Goal: Transaction & Acquisition: Purchase product/service

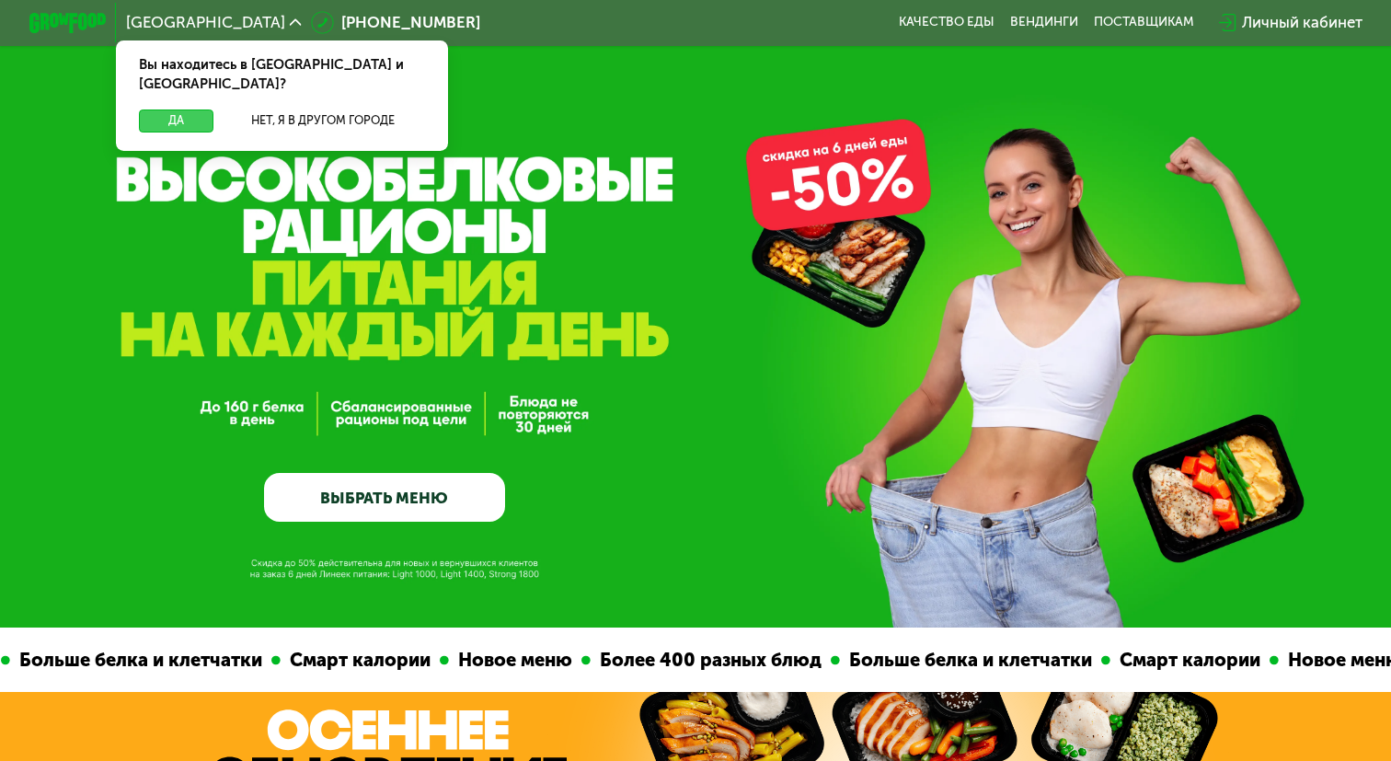
click at [188, 109] on button "Да" at bounding box center [176, 120] width 75 height 23
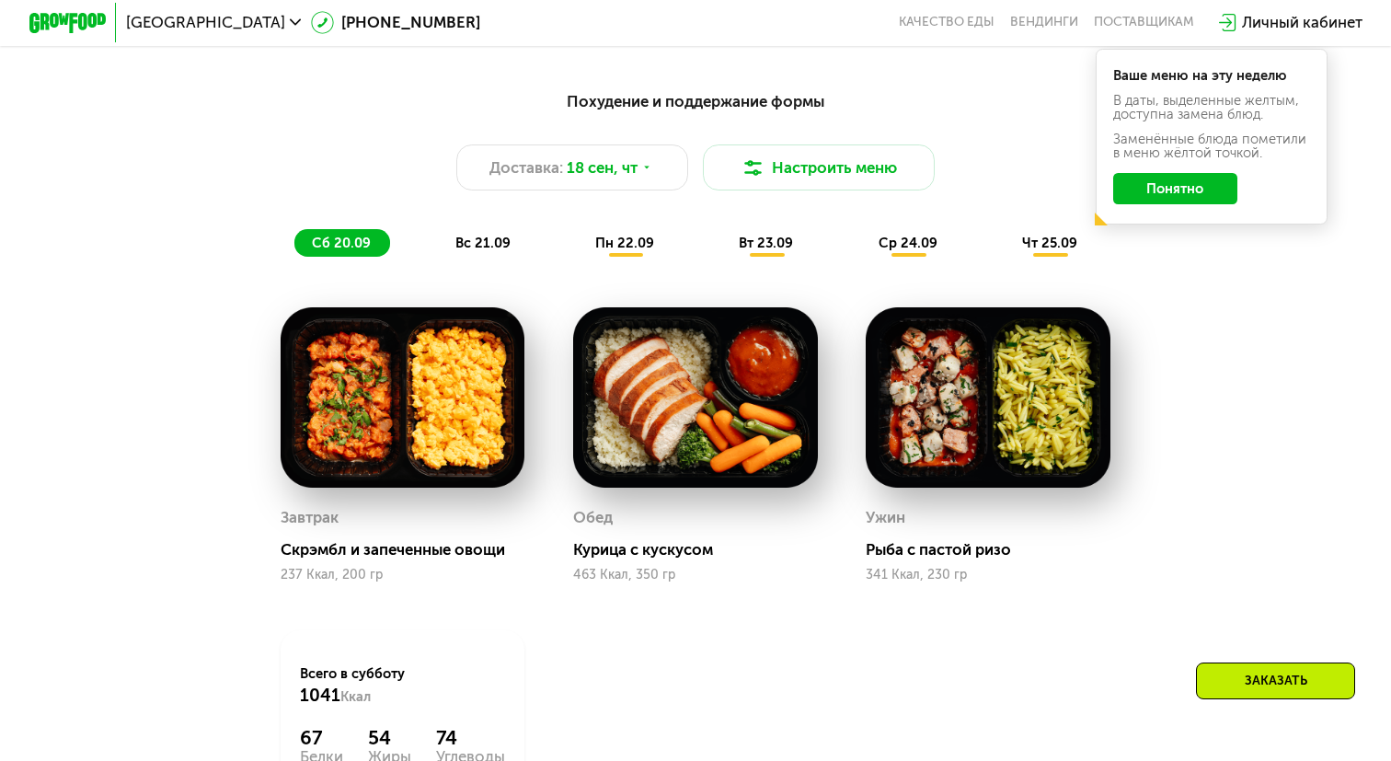
scroll to position [1386, 0]
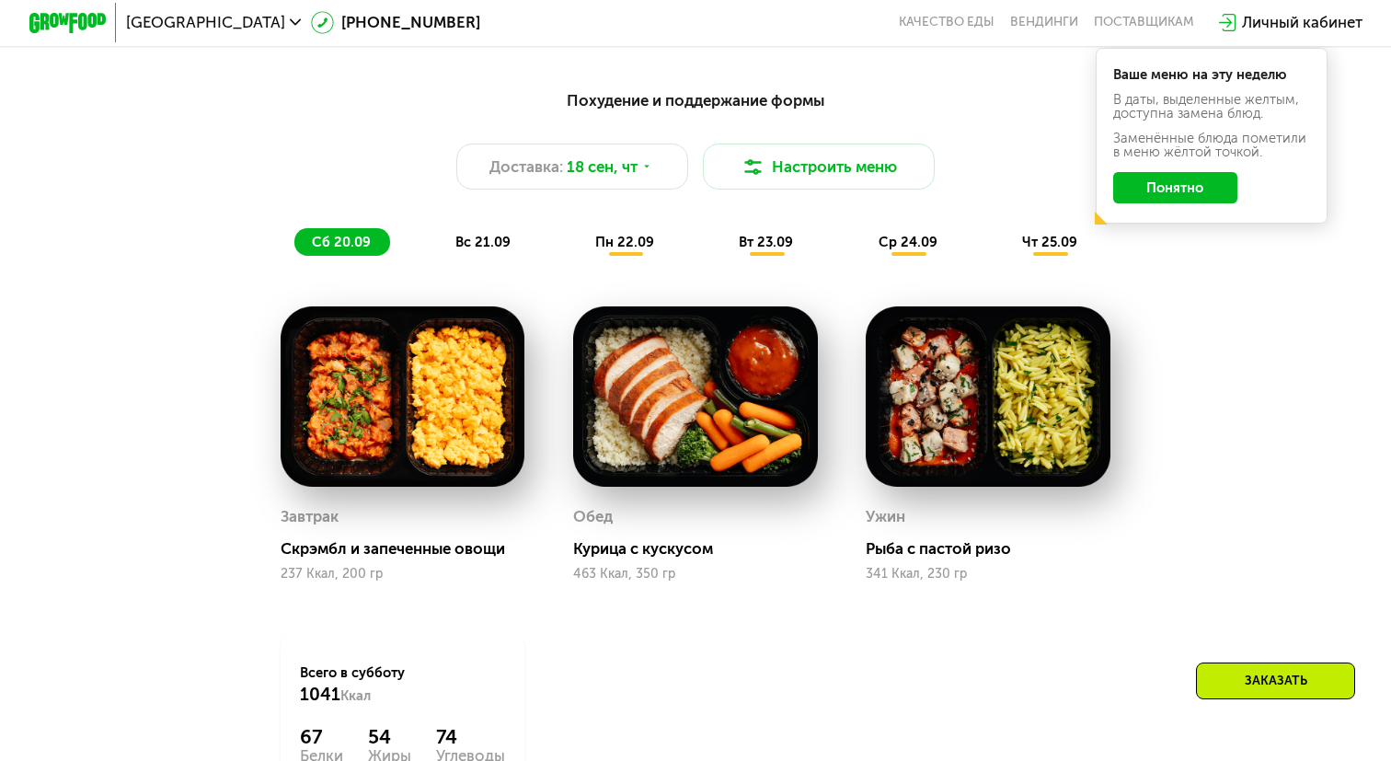
click at [1190, 186] on button "Понятно" at bounding box center [1175, 187] width 125 height 31
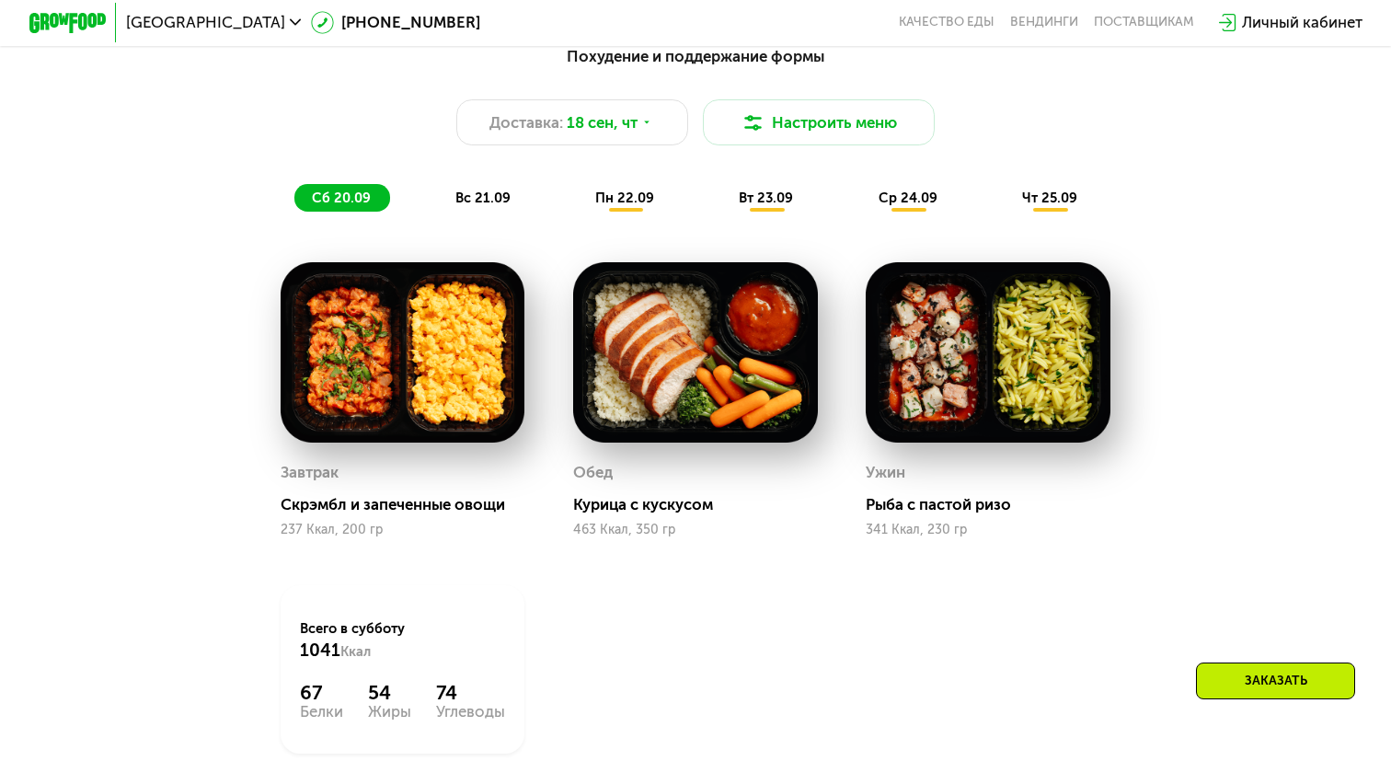
scroll to position [1439, 0]
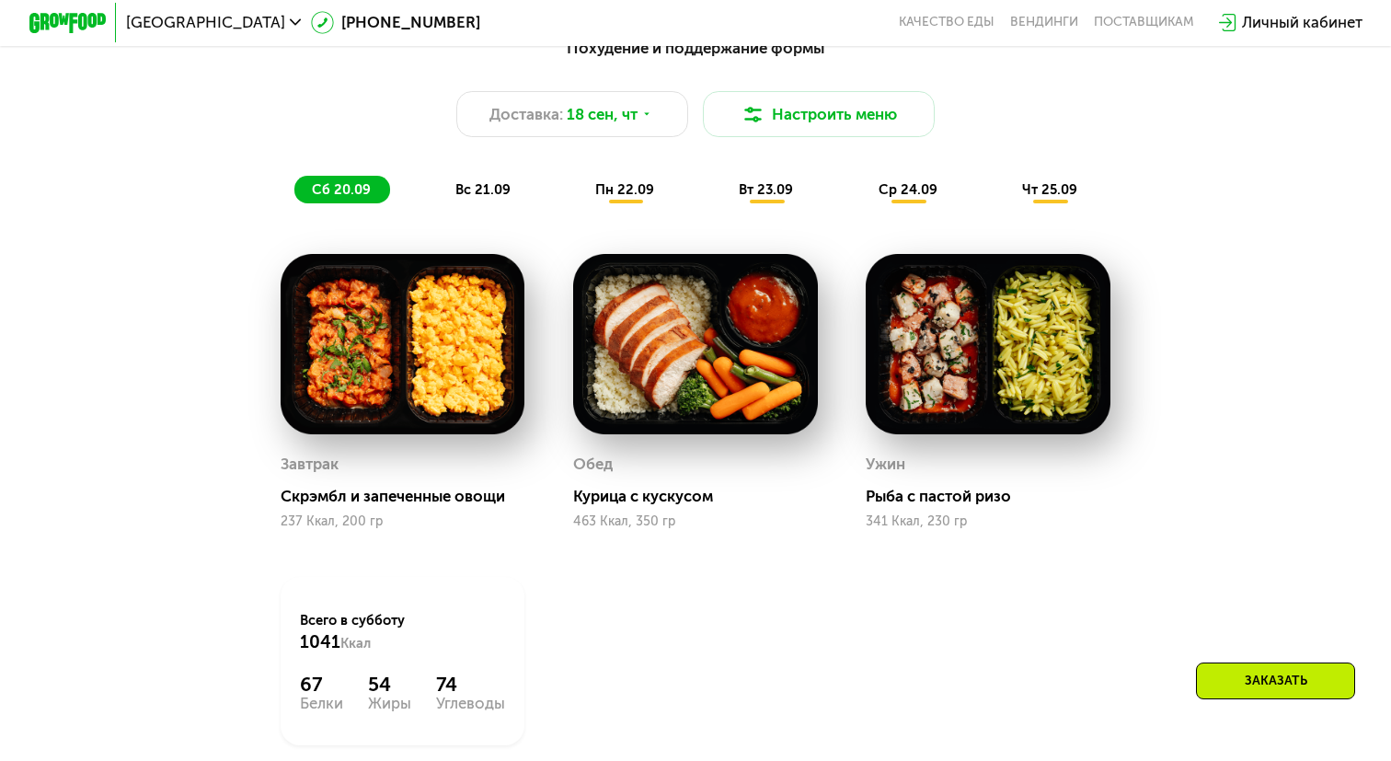
click at [1219, 672] on div "Заказать" at bounding box center [1275, 680] width 159 height 37
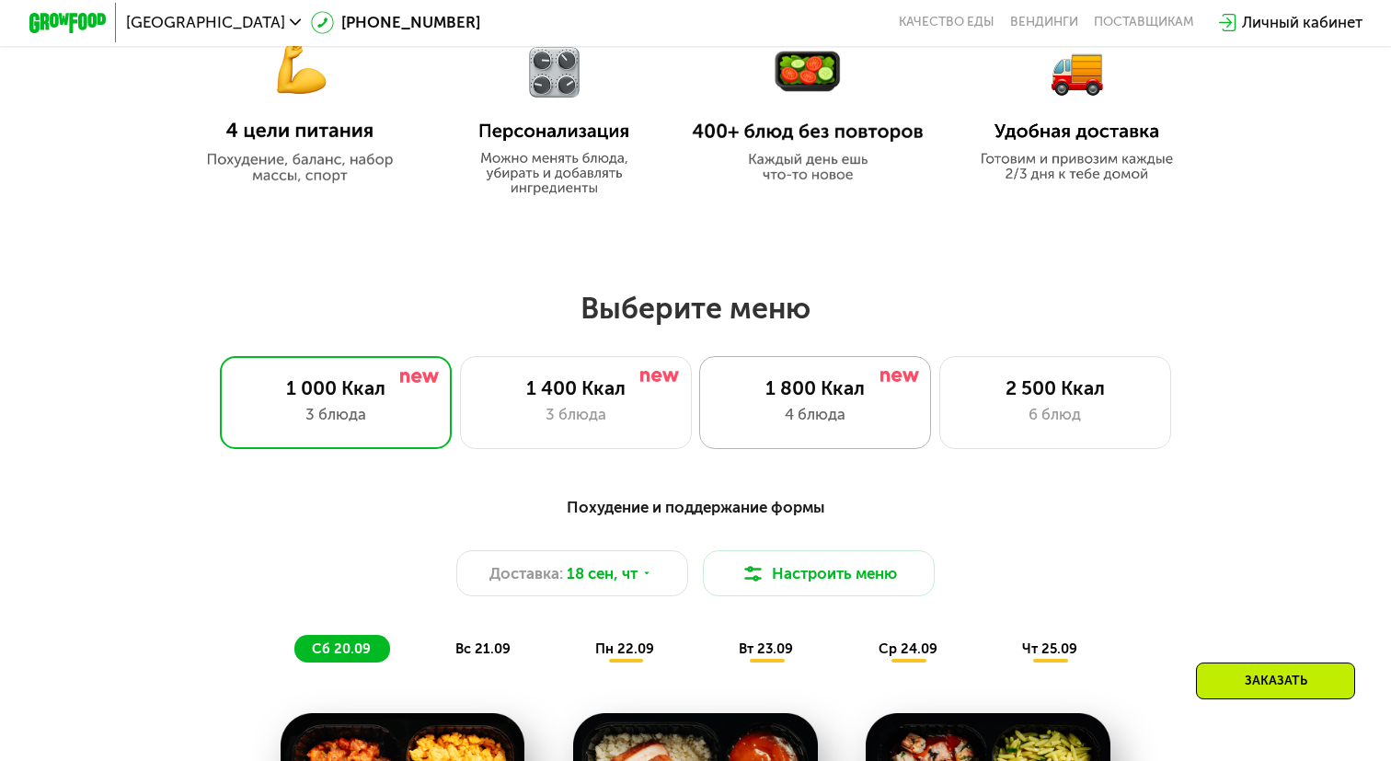
scroll to position [1161, 0]
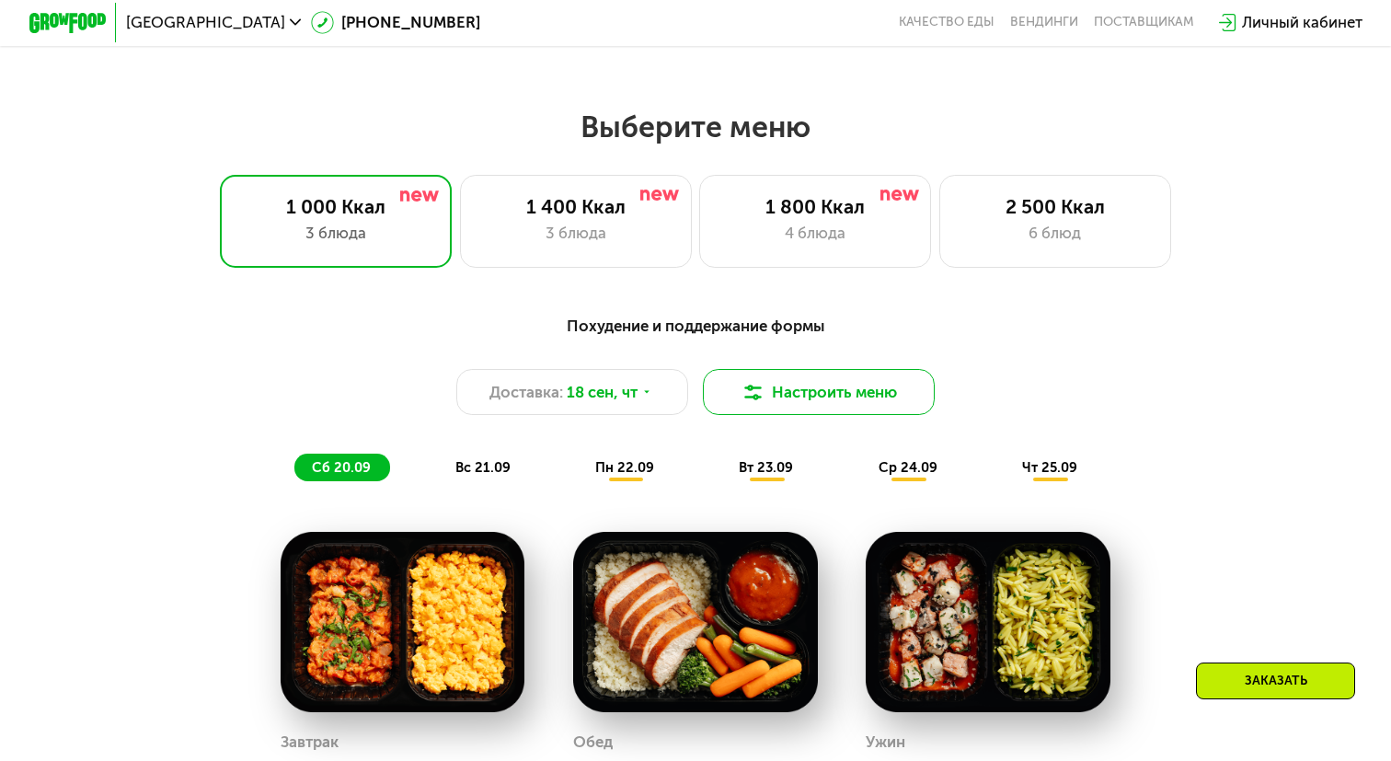
click at [820, 395] on button "Настроить меню" at bounding box center [819, 392] width 232 height 46
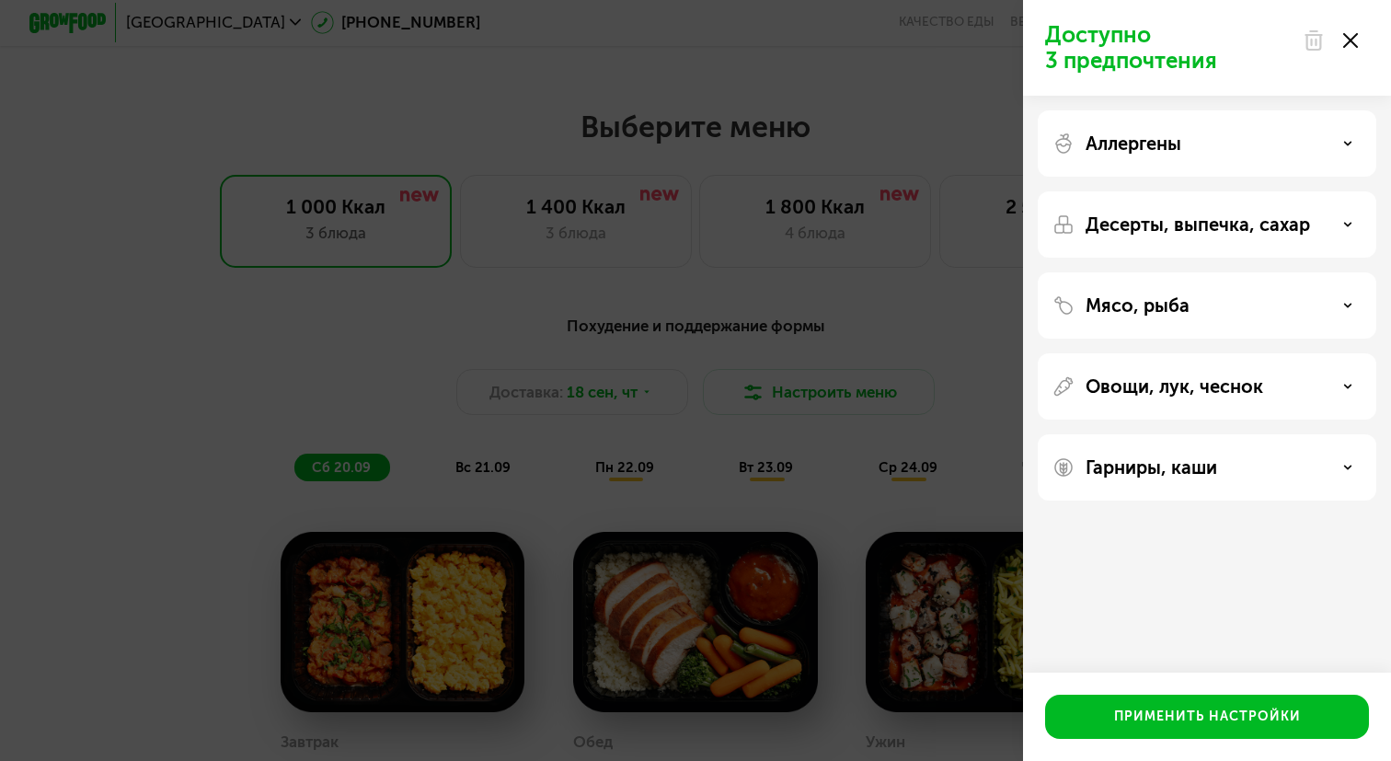
click at [1154, 133] on p "Аллергены" at bounding box center [1133, 143] width 96 height 22
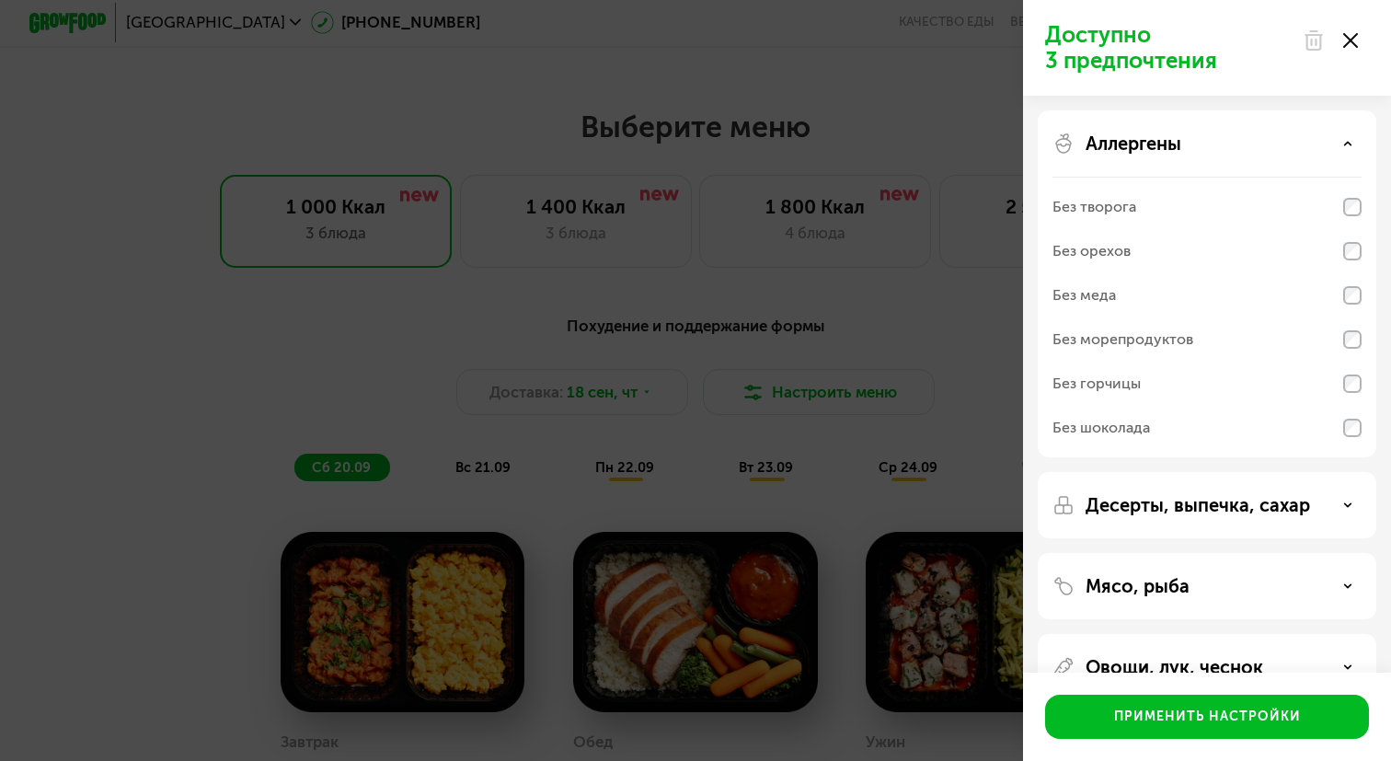
click at [1154, 133] on p "Аллергены" at bounding box center [1133, 143] width 96 height 22
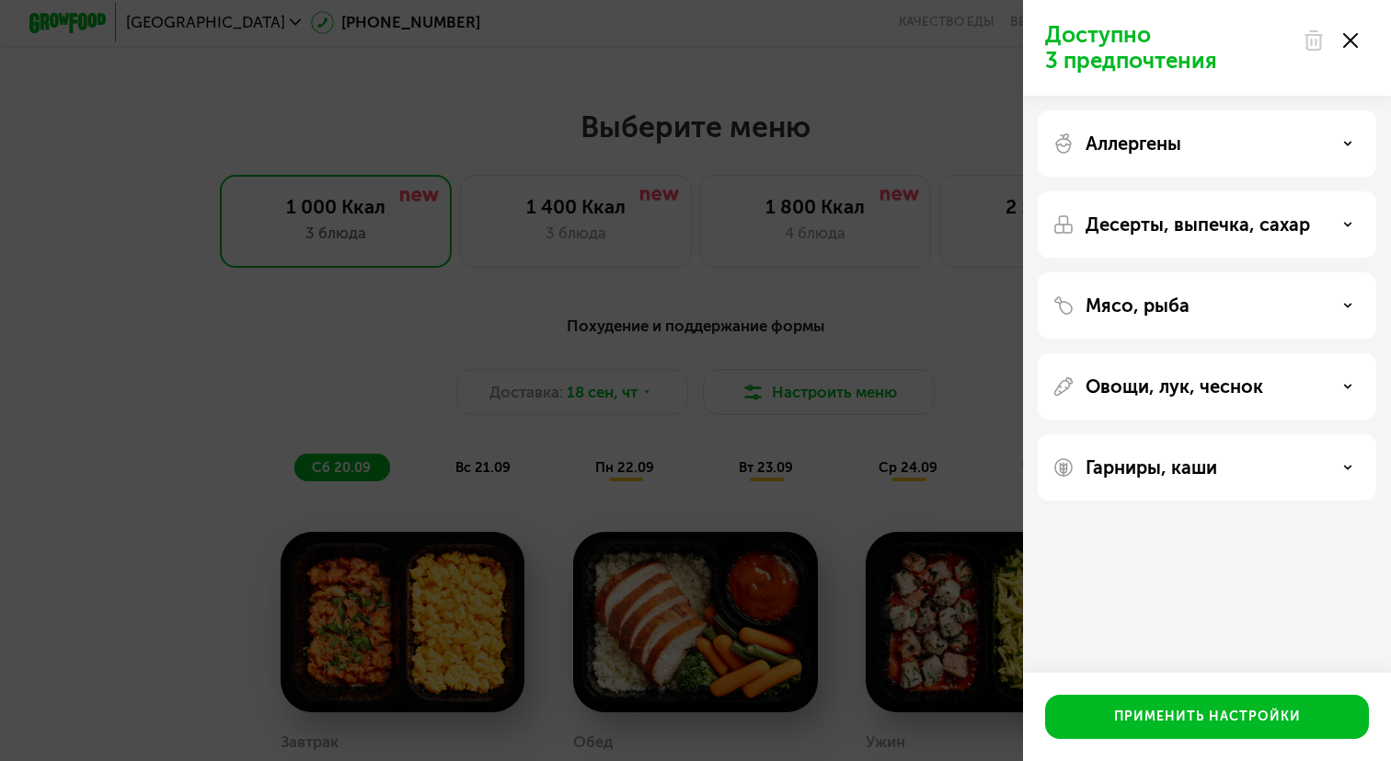
click at [868, 309] on div "Доступно 3 предпочтения Аллергены Десерты, выпечка, сахар Мясо, рыба Овощи, лук…" at bounding box center [695, 380] width 1391 height 761
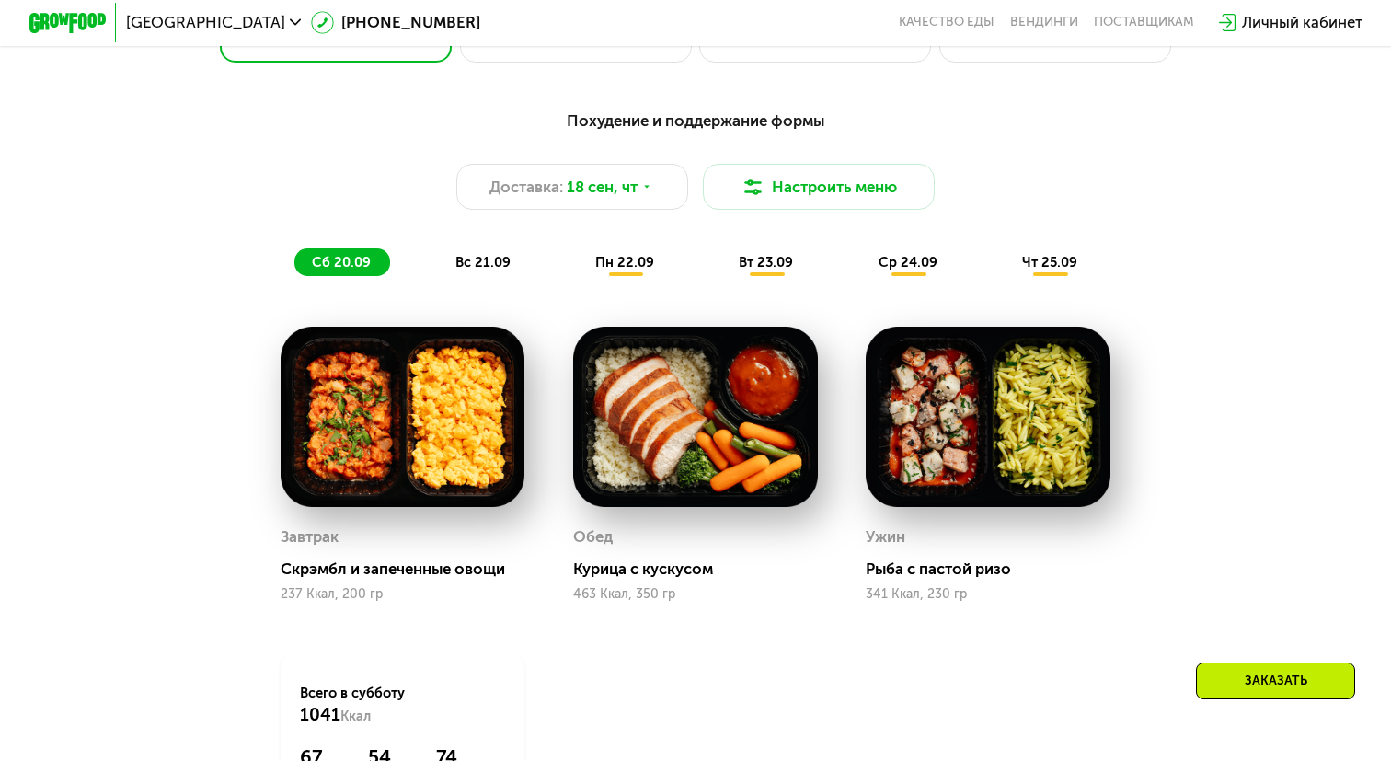
scroll to position [1404, 0]
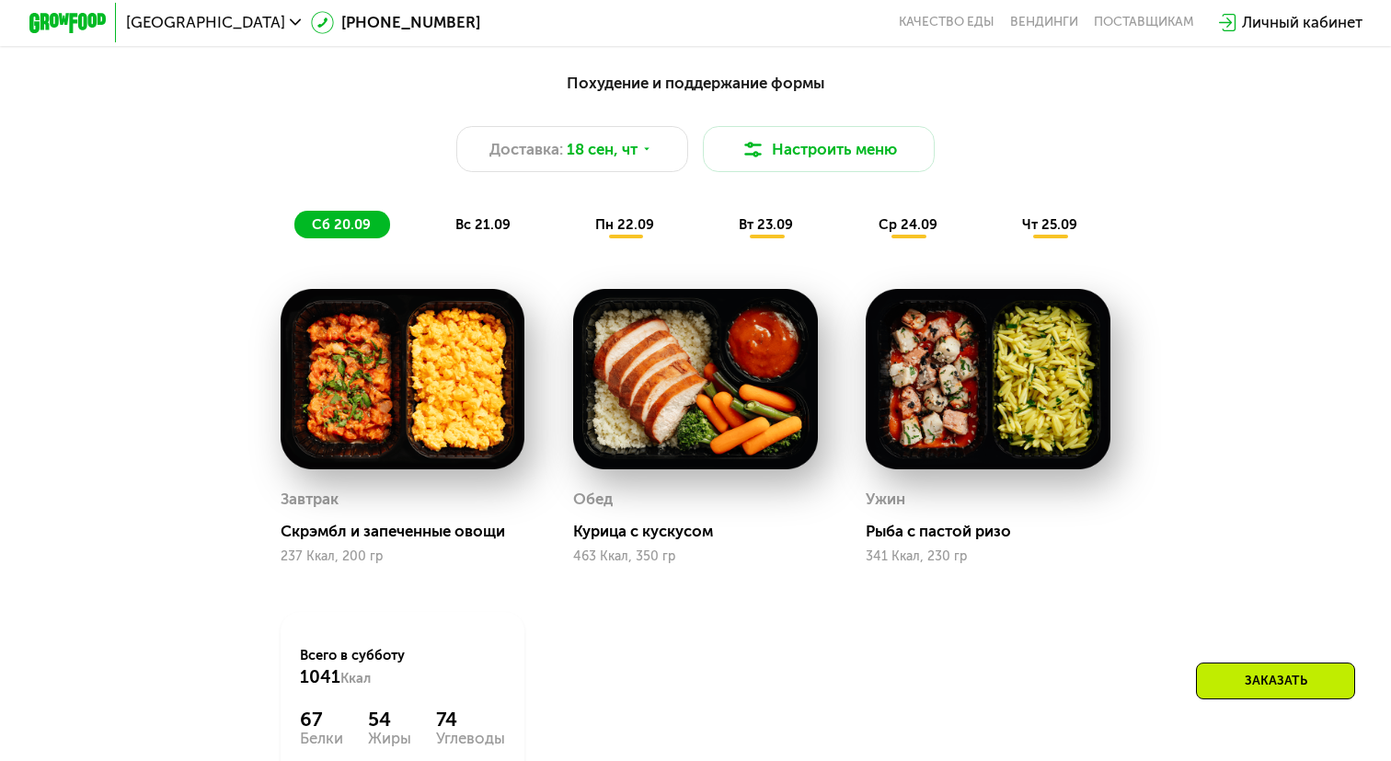
click at [643, 237] on div "пн 22.09" at bounding box center [626, 224] width 96 height 27
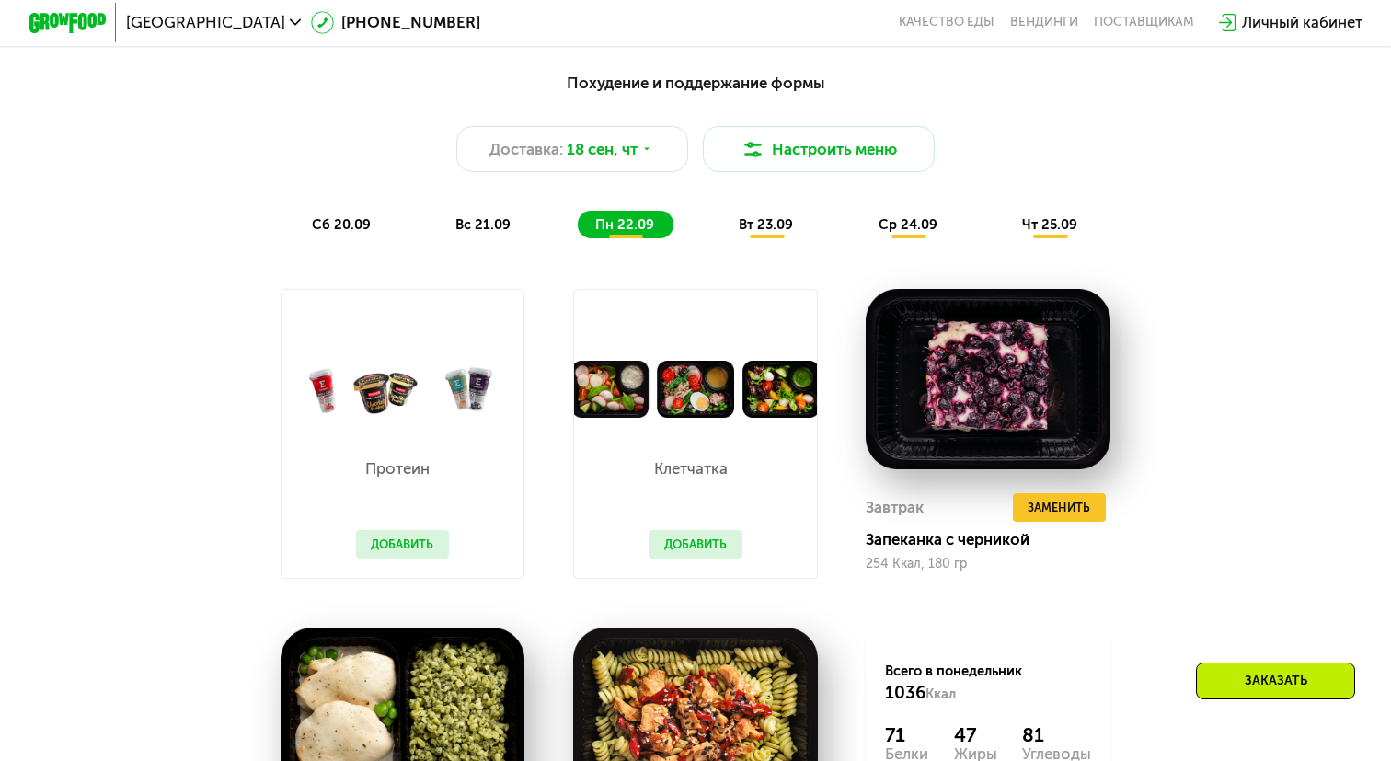
click at [760, 232] on span "вт 23.09" at bounding box center [766, 224] width 54 height 17
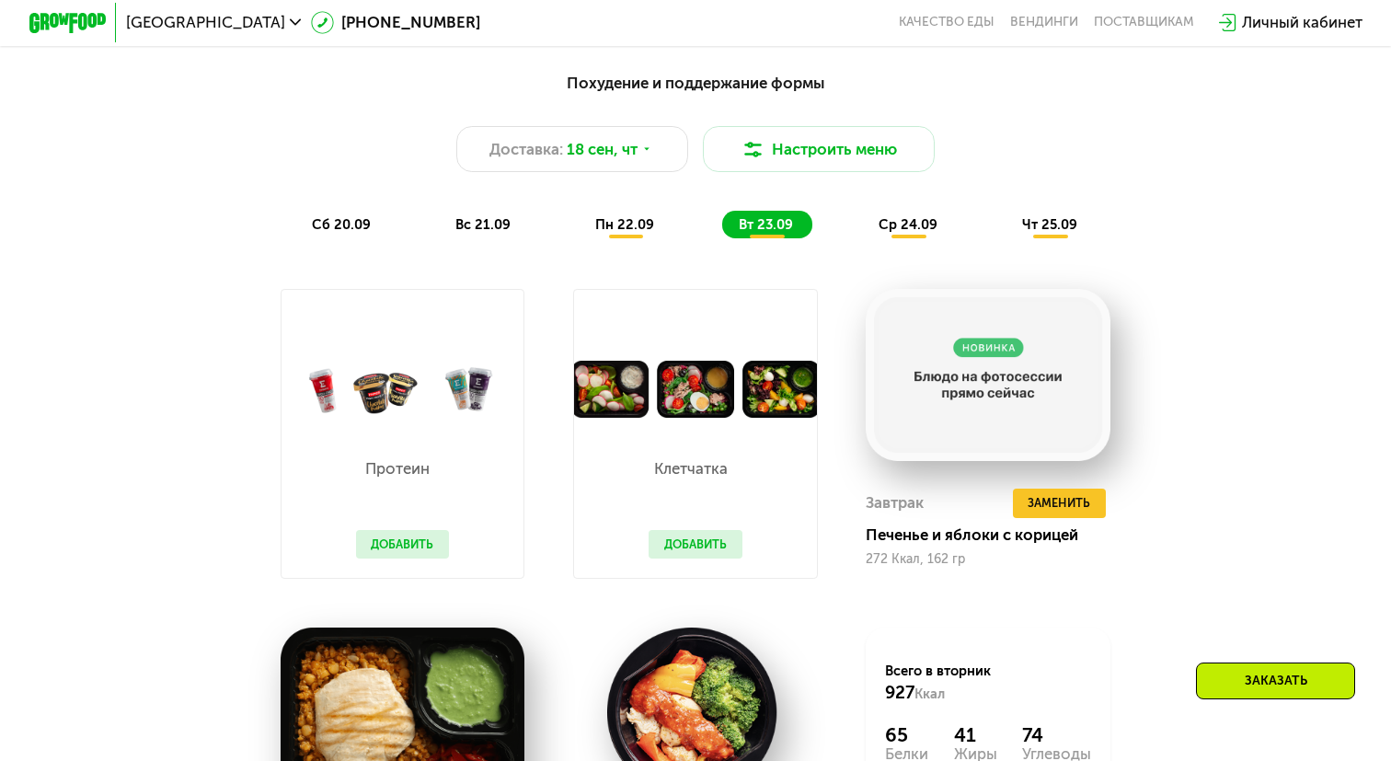
click at [884, 236] on div "ср 24.09" at bounding box center [909, 224] width 96 height 27
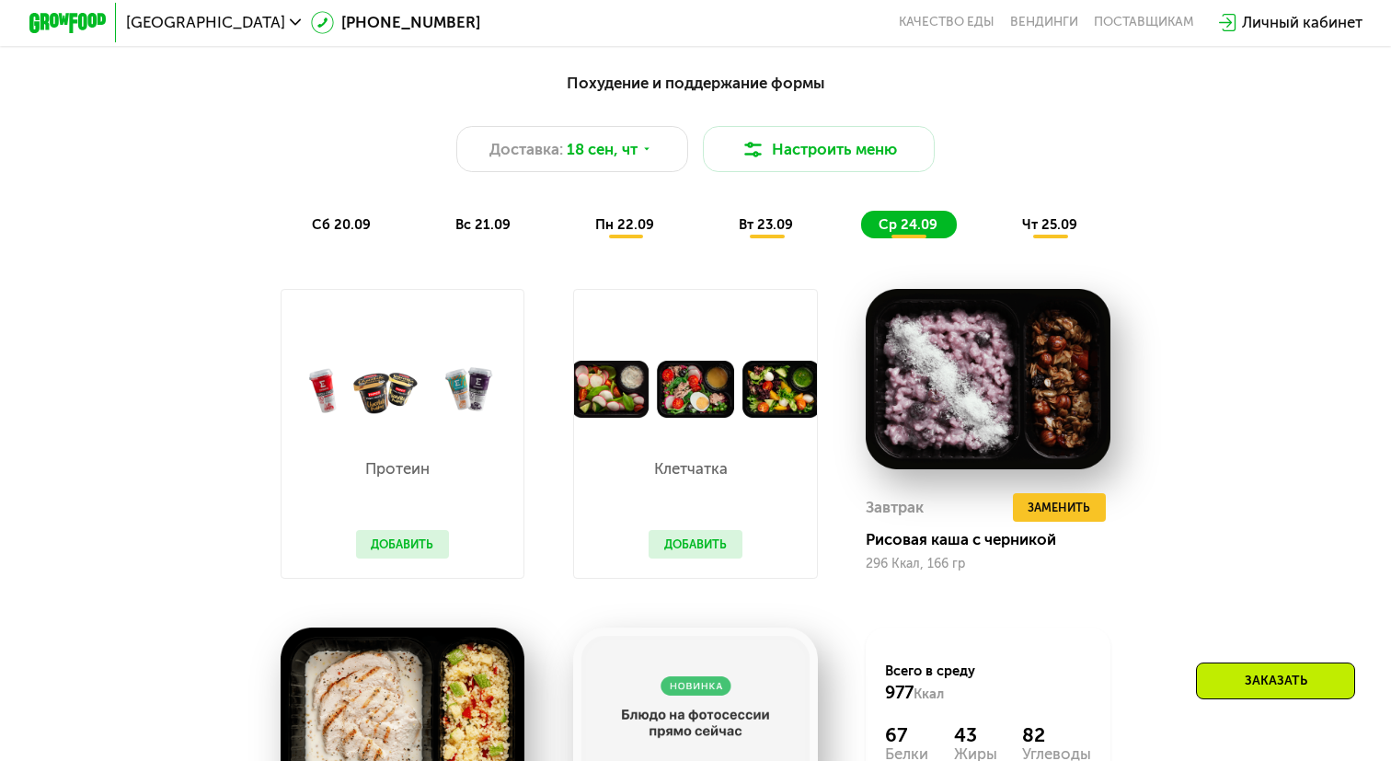
click at [1027, 213] on div "чт 25.09" at bounding box center [1051, 224] width 92 height 27
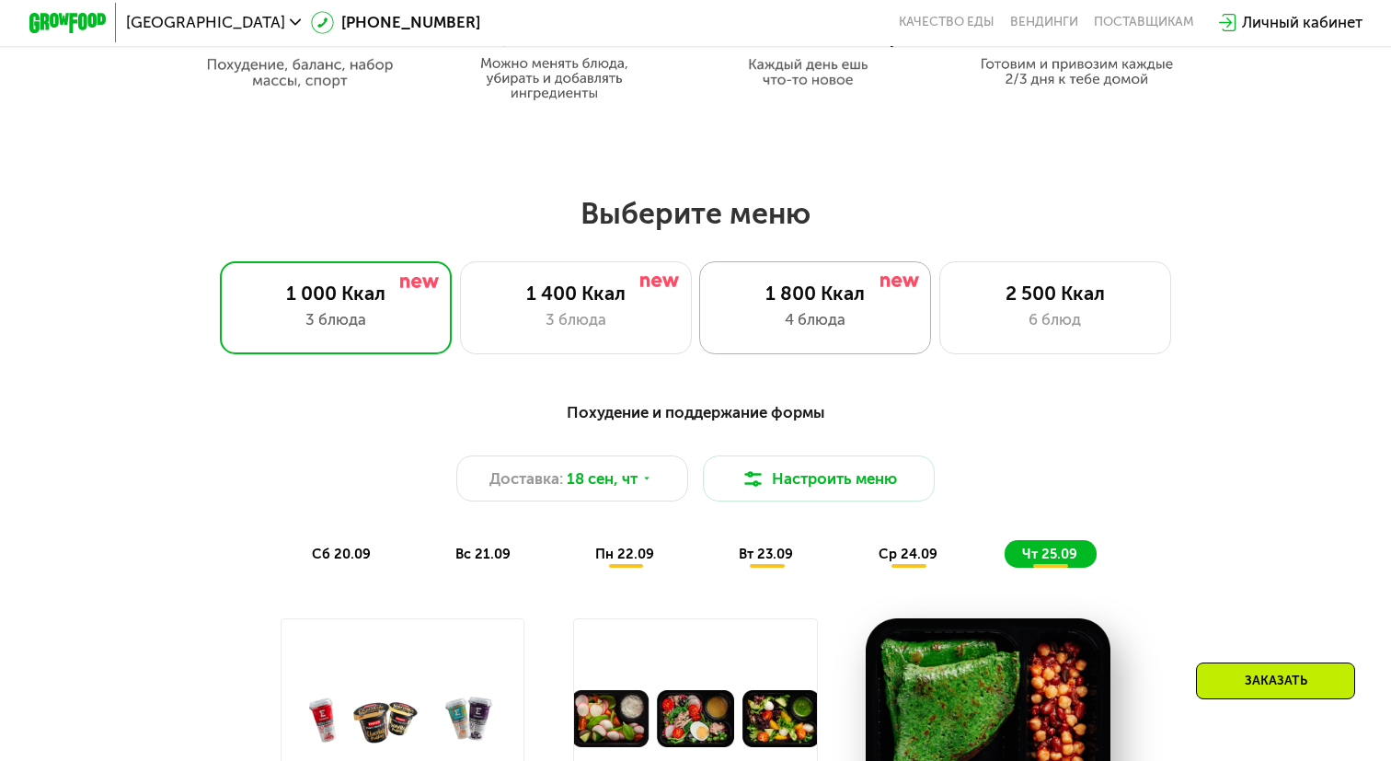
click at [811, 297] on div "1 800 Ккал" at bounding box center [814, 292] width 191 height 23
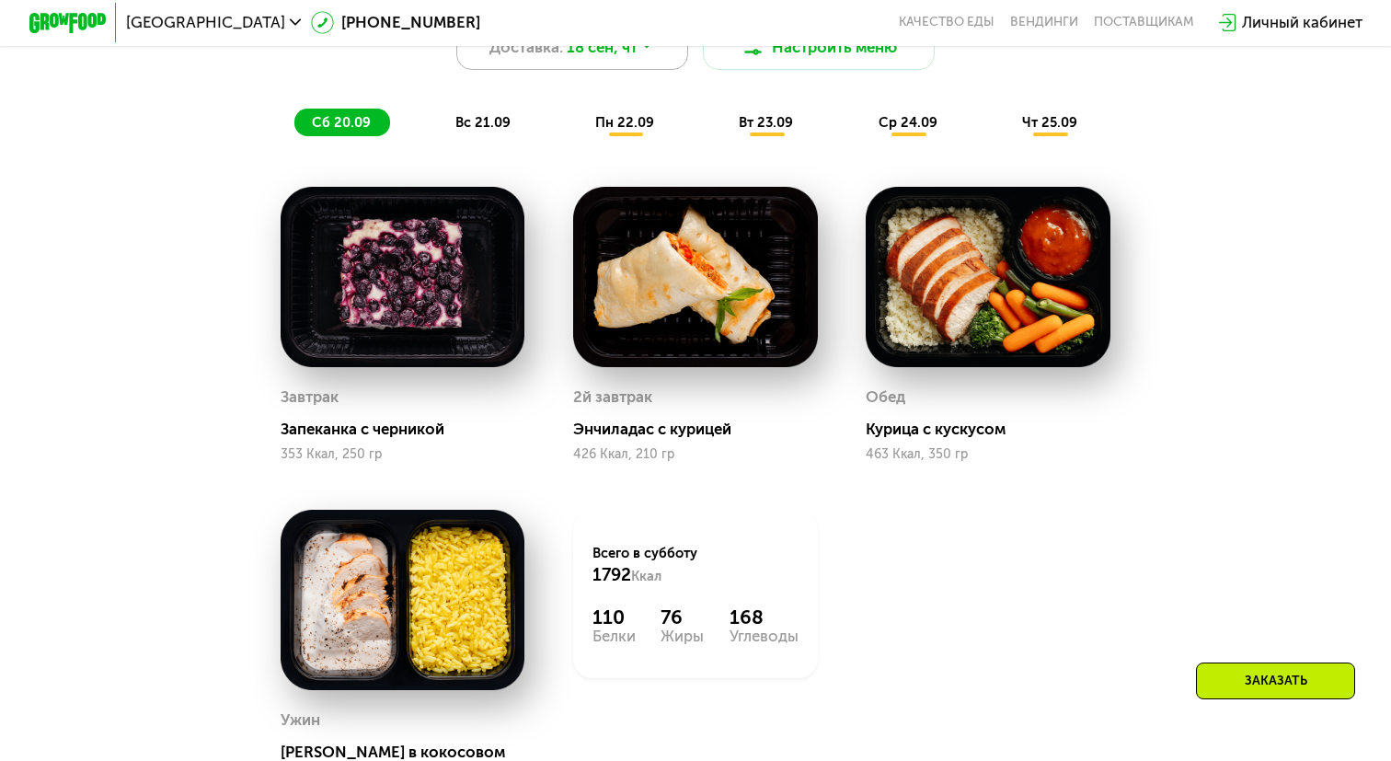
scroll to position [1528, 0]
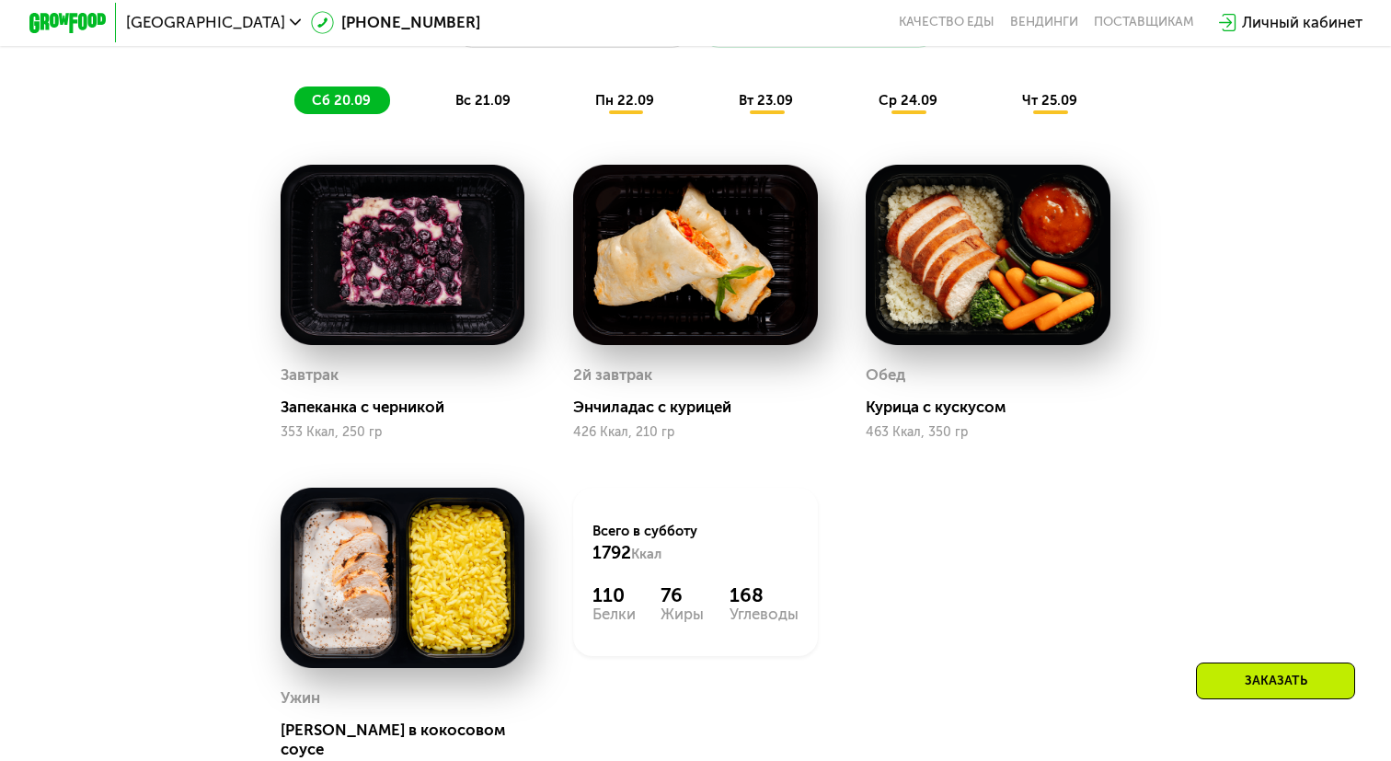
click at [722, 402] on div "Энчиладас с курицей" at bounding box center [703, 406] width 260 height 19
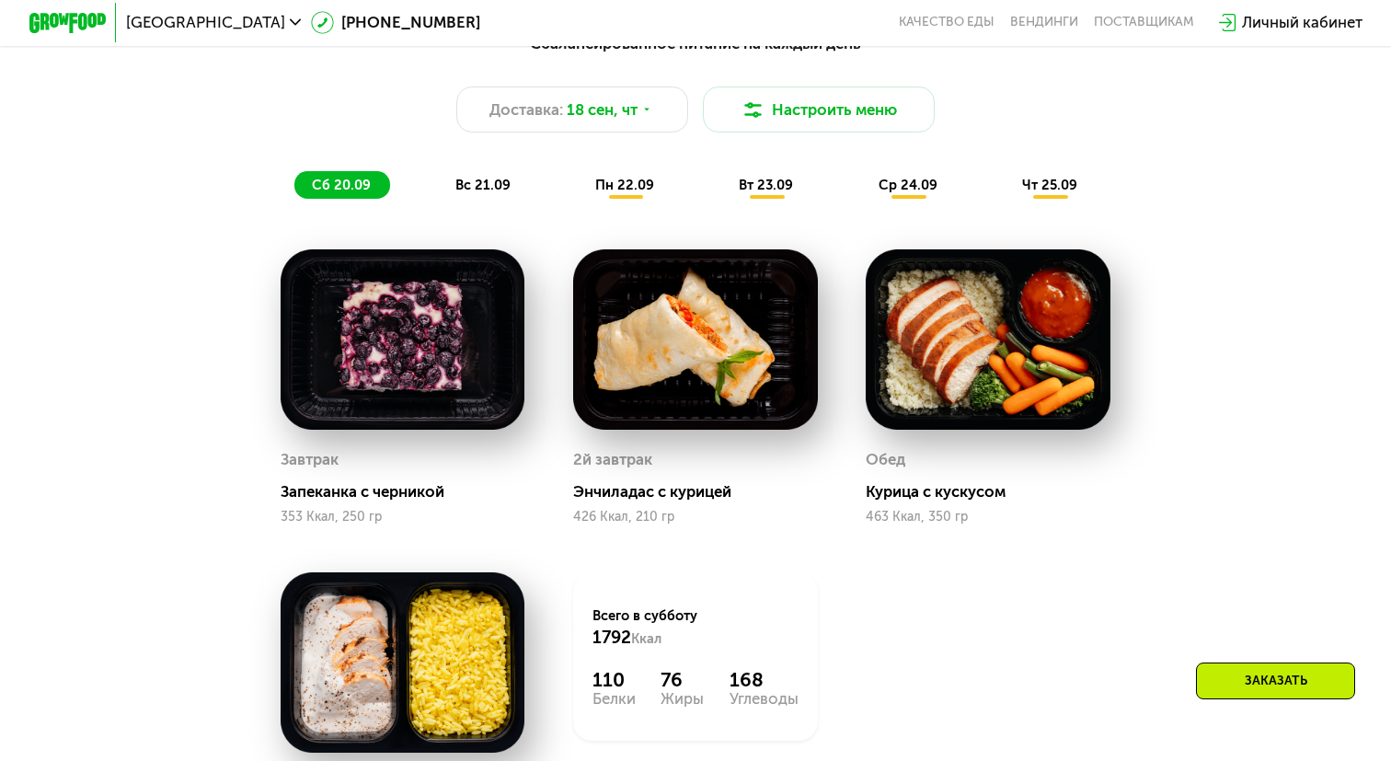
scroll to position [1410, 0]
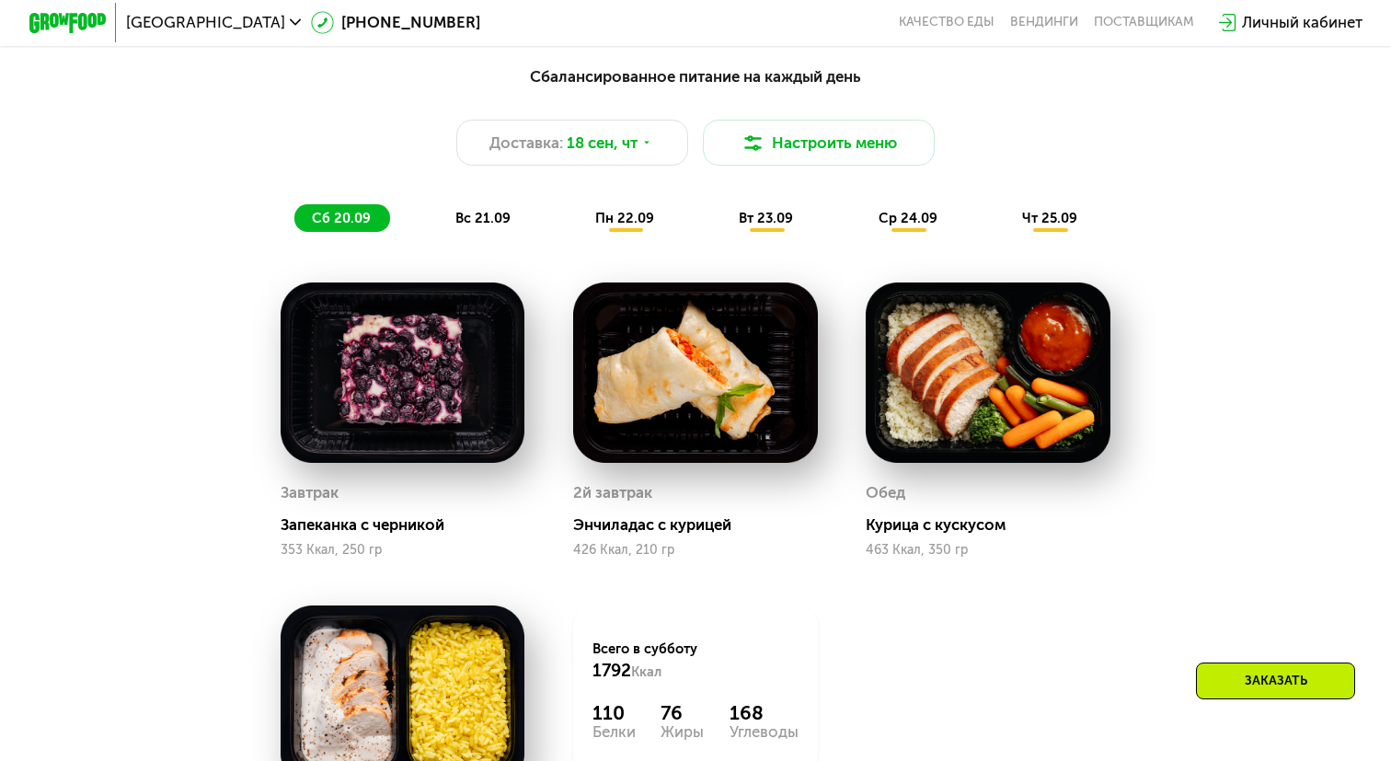
click at [629, 227] on div "пн 22.09" at bounding box center [626, 217] width 96 height 27
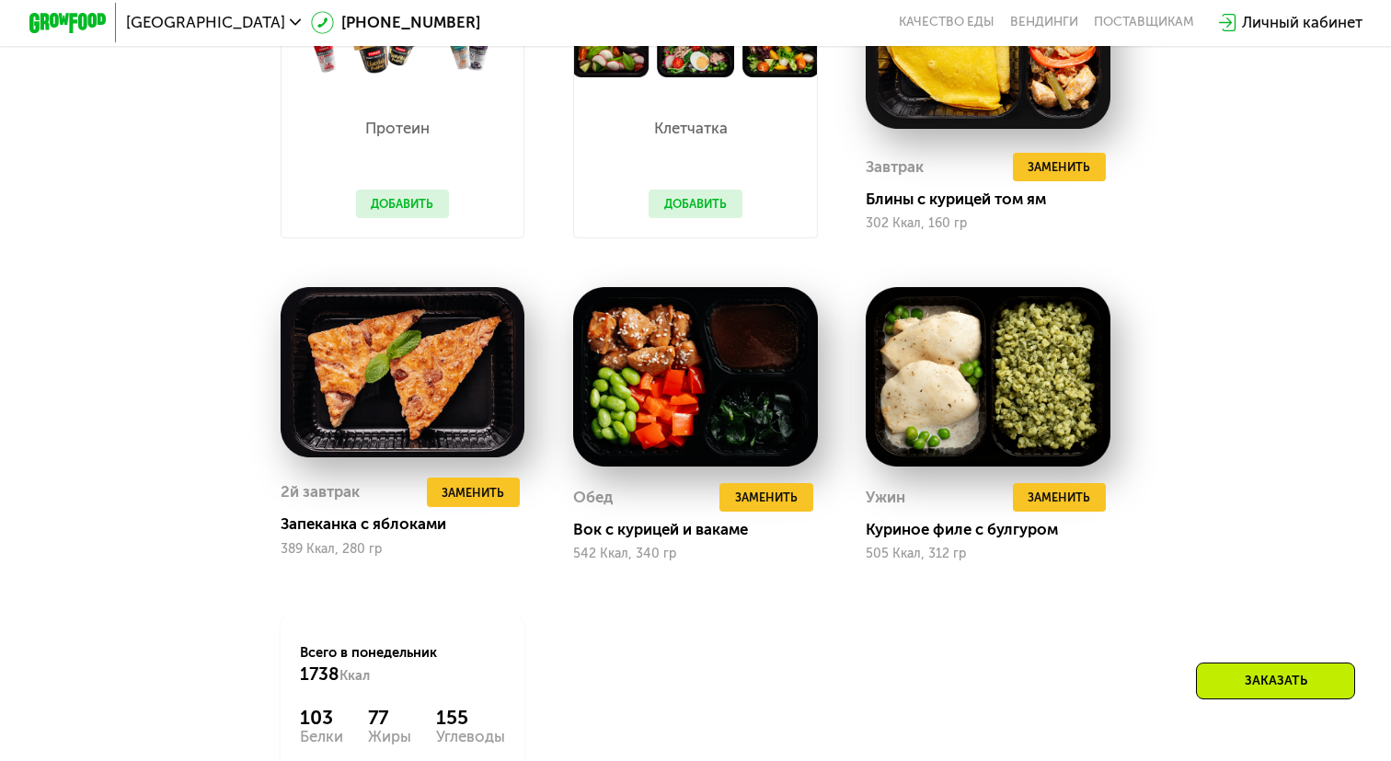
scroll to position [1754, 0]
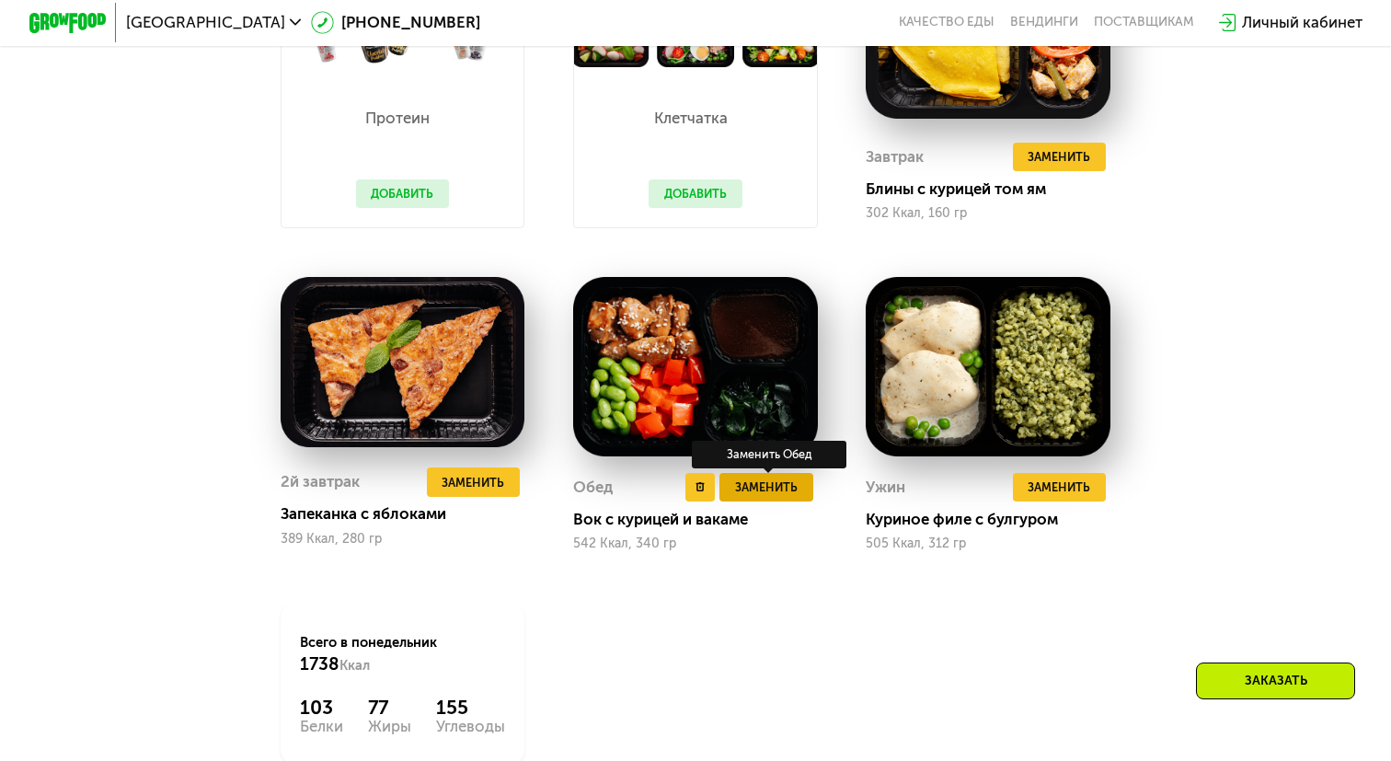
click at [775, 489] on span "Заменить" at bounding box center [766, 486] width 63 height 19
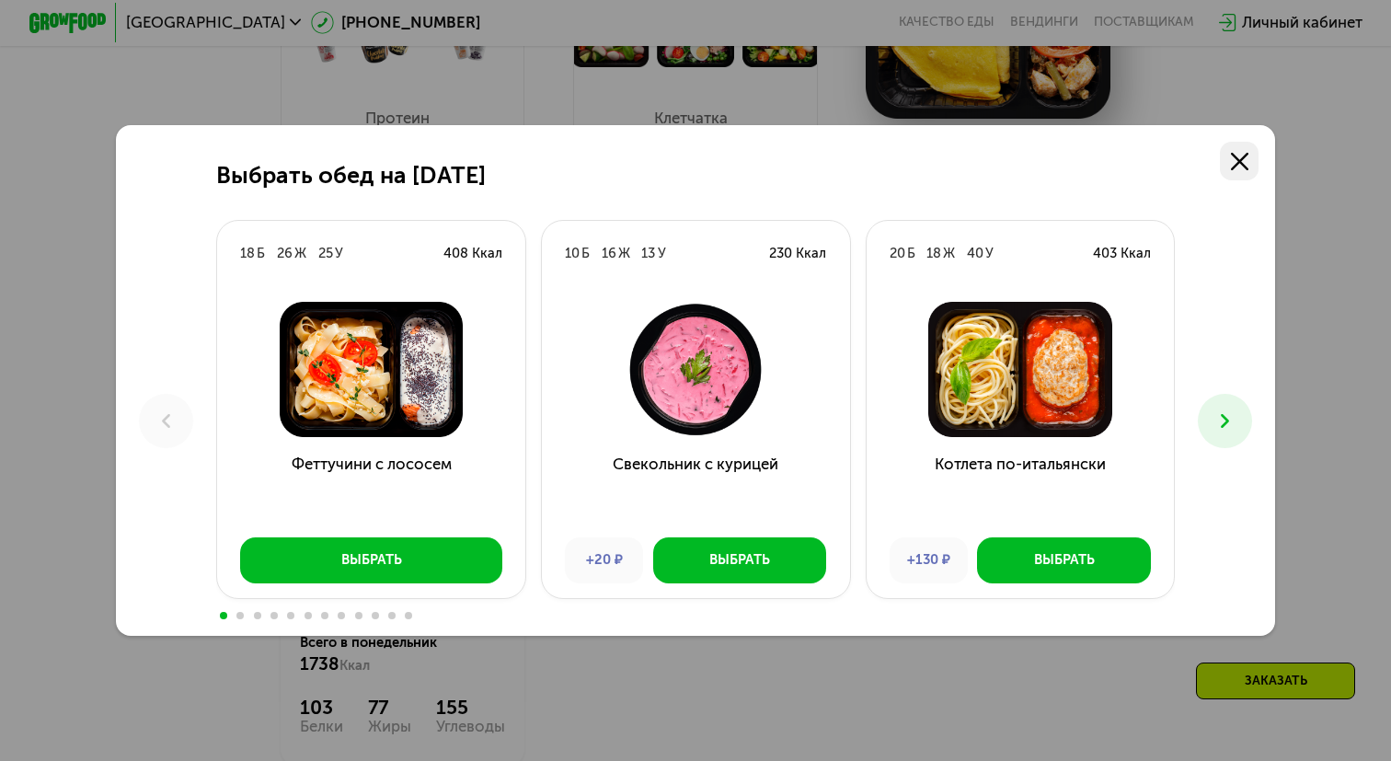
click at [1242, 148] on link at bounding box center [1239, 161] width 39 height 39
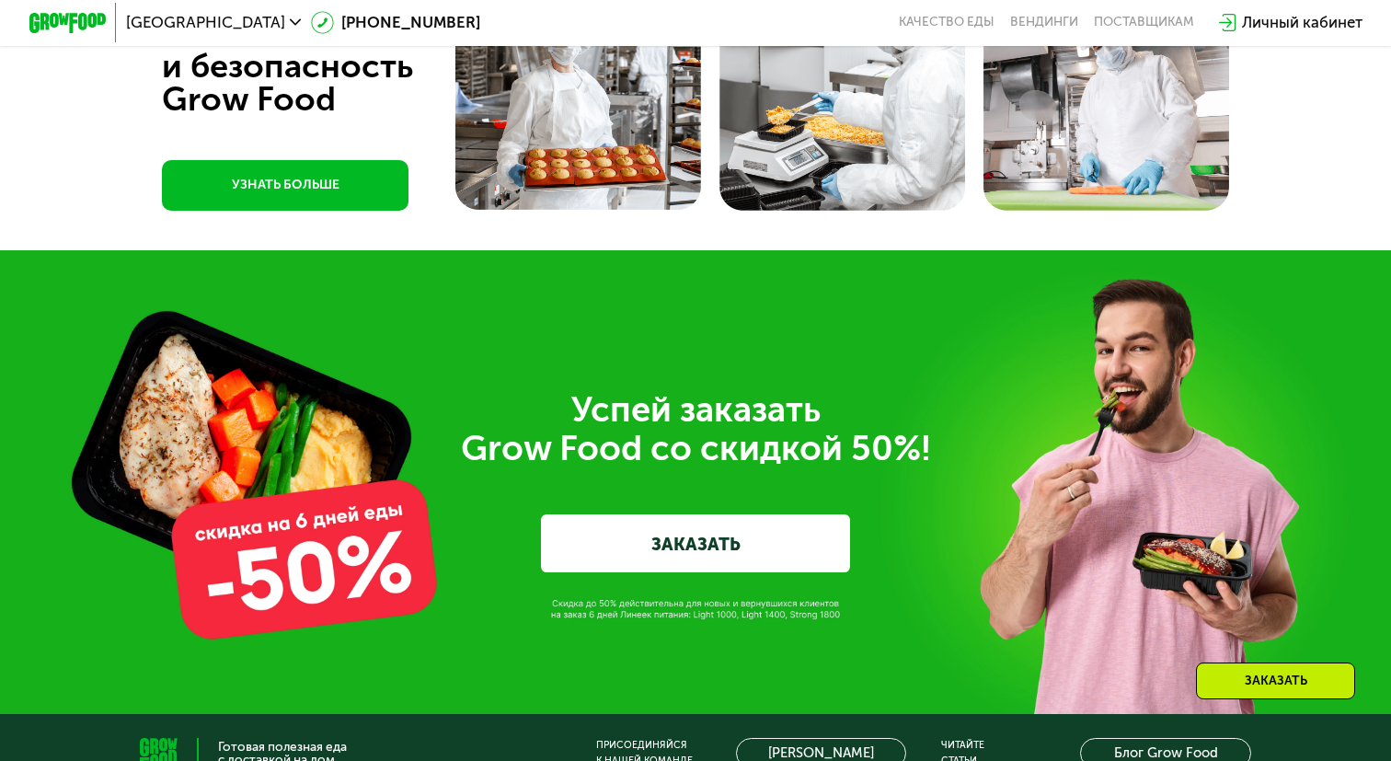
scroll to position [6466, 0]
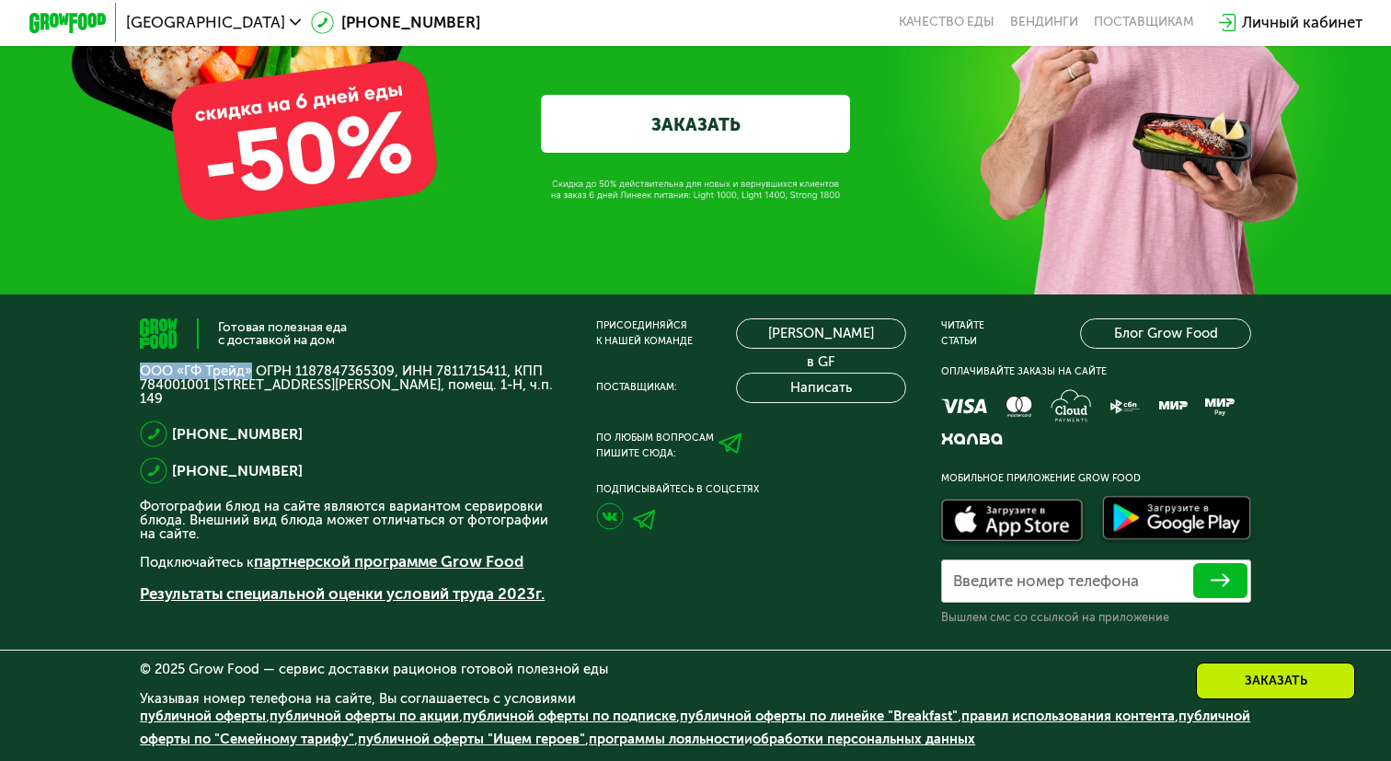
drag, startPoint x: 252, startPoint y: 368, endPoint x: 136, endPoint y: 367, distance: 115.9
click at [136, 367] on div "Готовая полезная еда с доставкой на дом ООО «ГФ Трейд» ОГРН 1187847365309, ИНН …" at bounding box center [695, 527] width 1391 height 467
copy p "ООО «ГФ Трейд»"
